Goal: Task Accomplishment & Management: Use online tool/utility

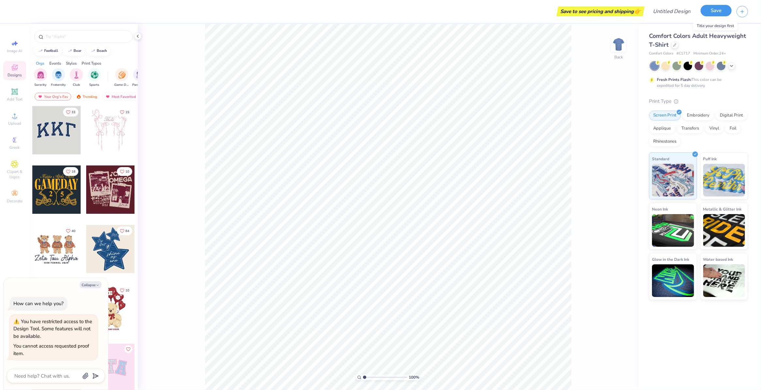
click at [706, 10] on button "Save" at bounding box center [716, 10] width 31 height 11
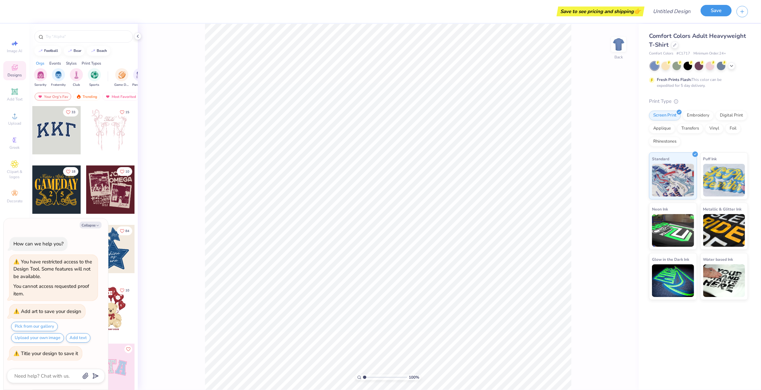
click at [719, 14] on button "Save" at bounding box center [716, 10] width 31 height 11
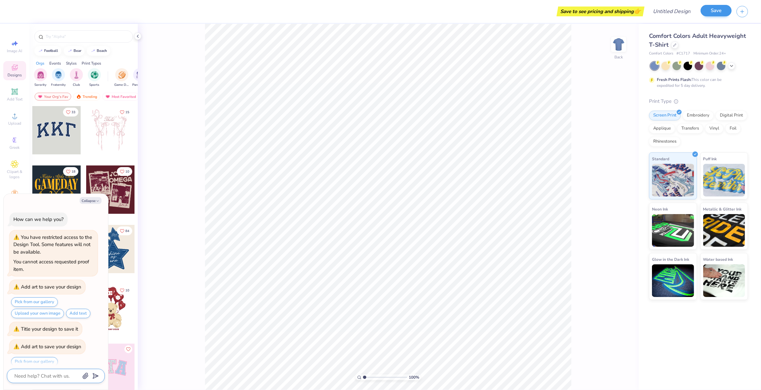
scroll to position [36, 0]
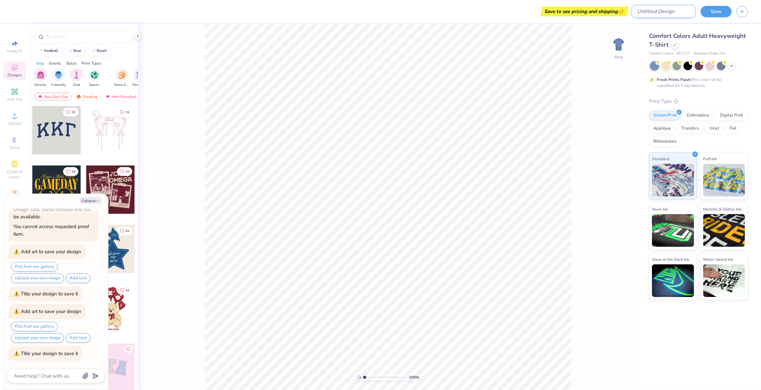
type textarea "x"
click at [676, 15] on input "Design Title" at bounding box center [664, 11] width 64 height 13
type input "t"
type textarea "x"
type input "ts"
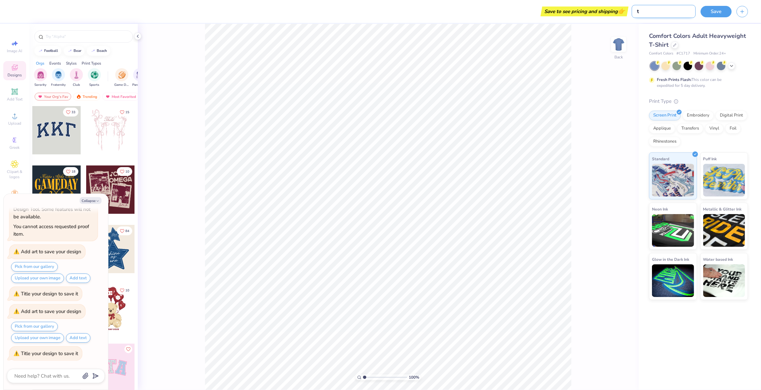
type textarea "x"
type input "tsh"
type textarea "x"
type input "tshi"
type textarea "x"
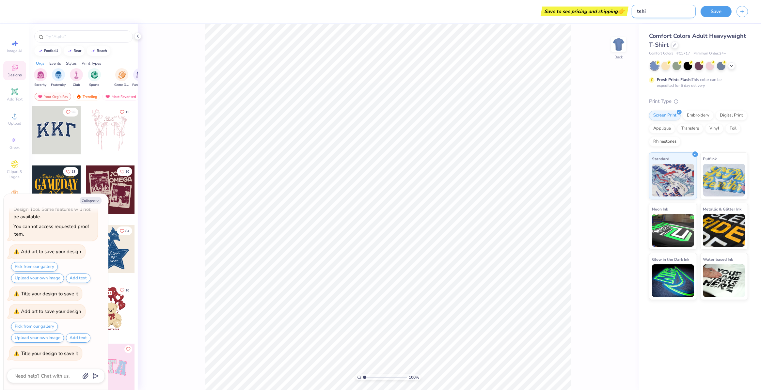
type input "tshir"
type textarea "x"
type input "tshirt"
type textarea "x"
type input "tshirt"
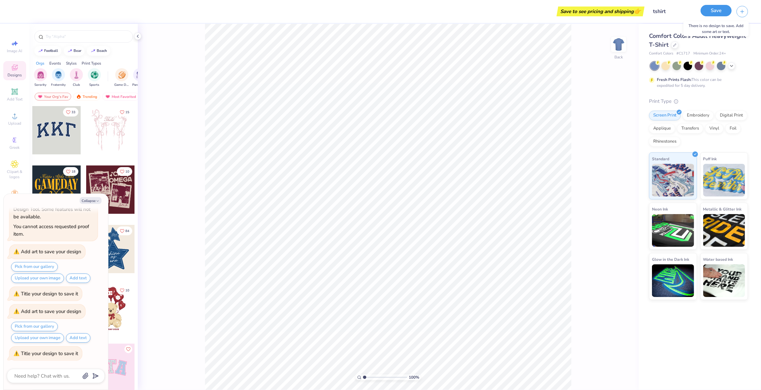
click at [722, 15] on button "Save" at bounding box center [716, 10] width 31 height 11
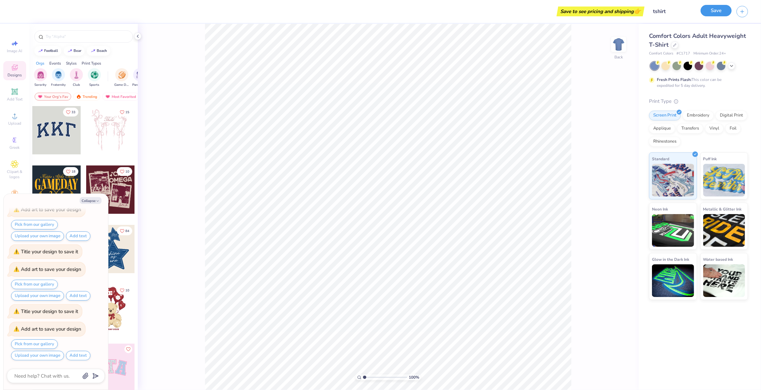
click at [719, 12] on button "Save" at bounding box center [716, 10] width 31 height 11
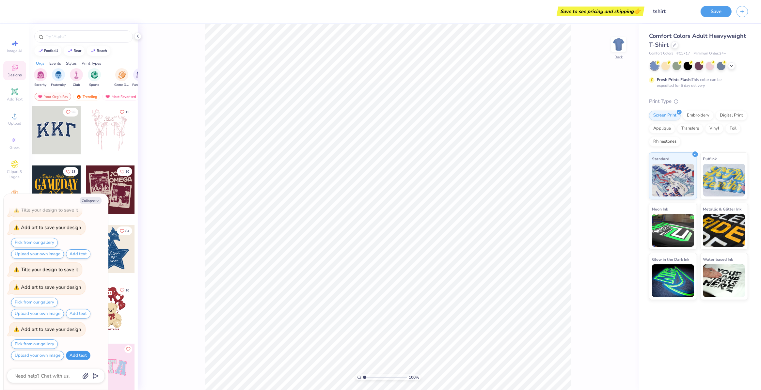
click at [71, 352] on button "Add text" at bounding box center [78, 355] width 24 height 9
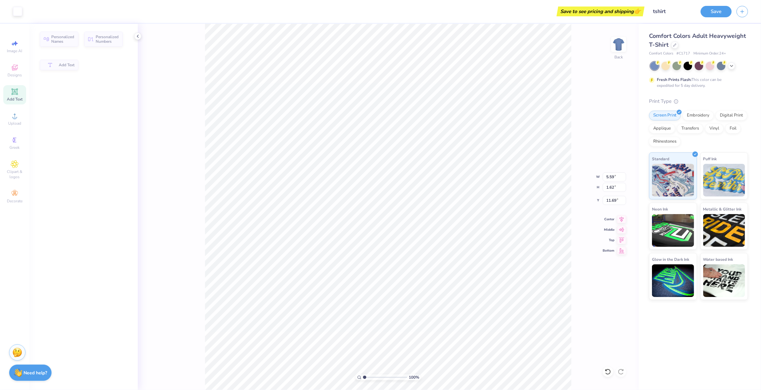
type textarea "x"
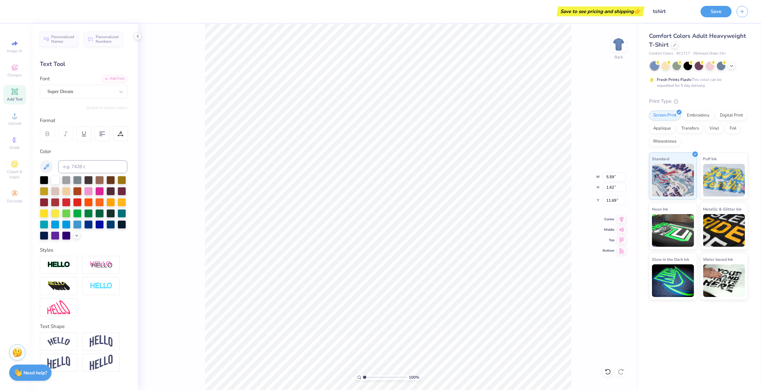
scroll to position [7, 1]
click at [704, 12] on button "Save" at bounding box center [716, 10] width 31 height 11
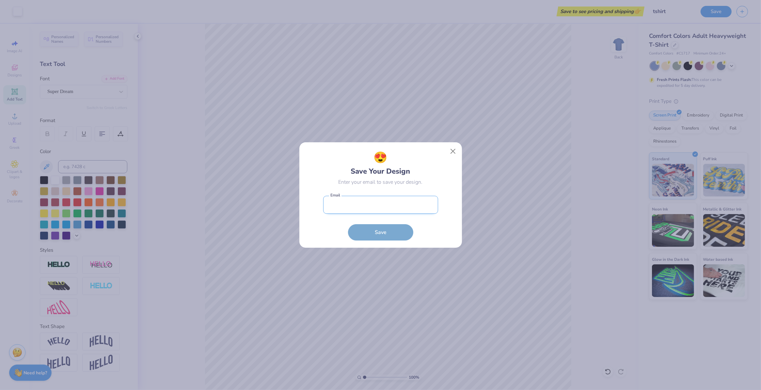
click at [371, 208] on input "email" at bounding box center [380, 205] width 115 height 18
type input "[EMAIL_ADDRESS][DOMAIN_NAME]"
click at [394, 235] on button "Save" at bounding box center [380, 231] width 65 height 16
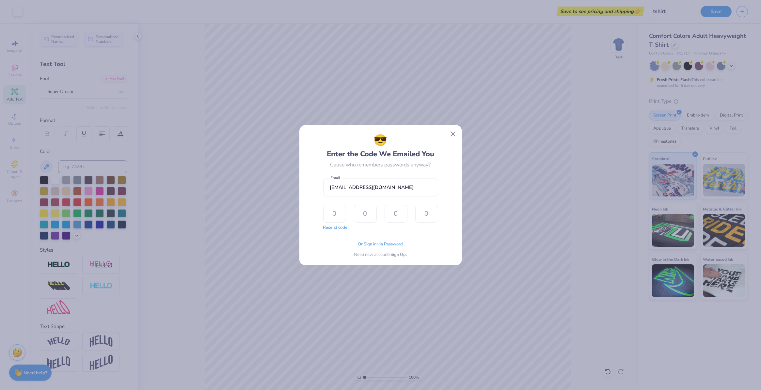
type input "1"
click at [342, 216] on input "1" at bounding box center [334, 214] width 23 height 18
type input "6"
type input "8"
type input "5"
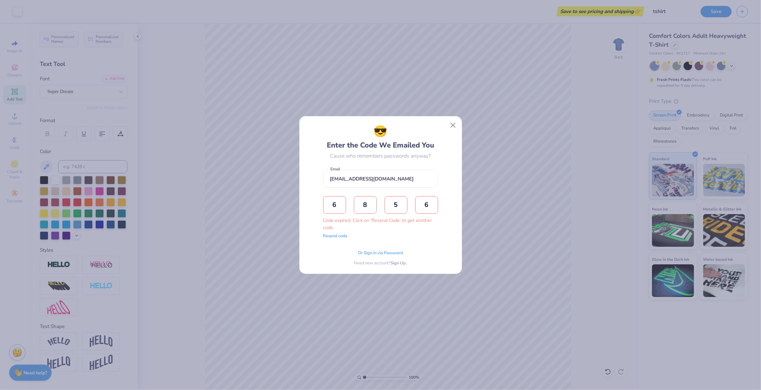
type input "6"
click at [339, 239] on button "Resend code" at bounding box center [335, 236] width 24 height 7
click at [328, 207] on input "text" at bounding box center [334, 205] width 23 height 18
type input "3"
type input "6"
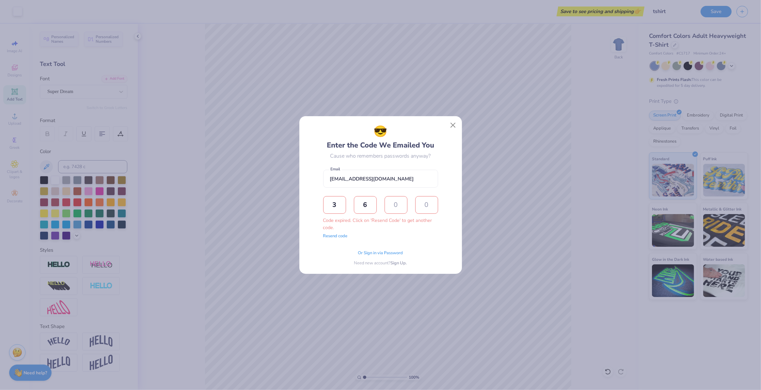
type input "0"
type input "2"
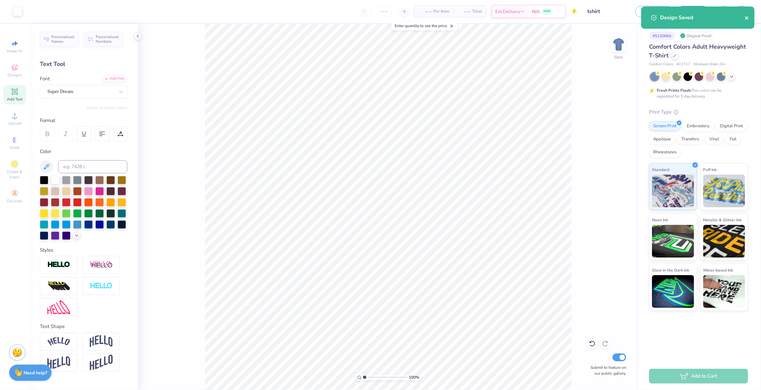
click at [746, 16] on icon "close" at bounding box center [747, 17] width 5 height 5
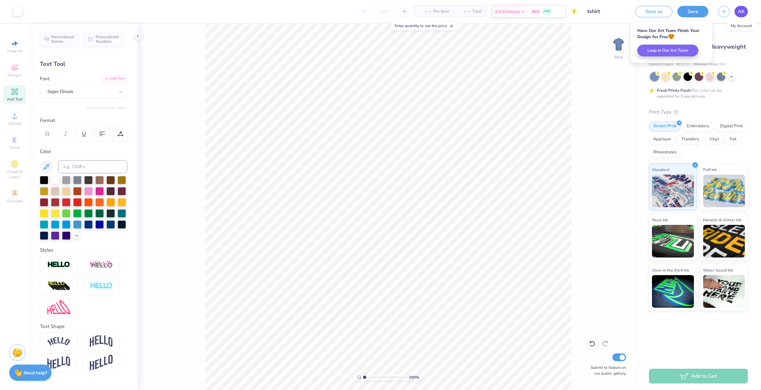
click at [735, 12] on link "AK" at bounding box center [741, 11] width 13 height 11
